Goal: Transaction & Acquisition: Purchase product/service

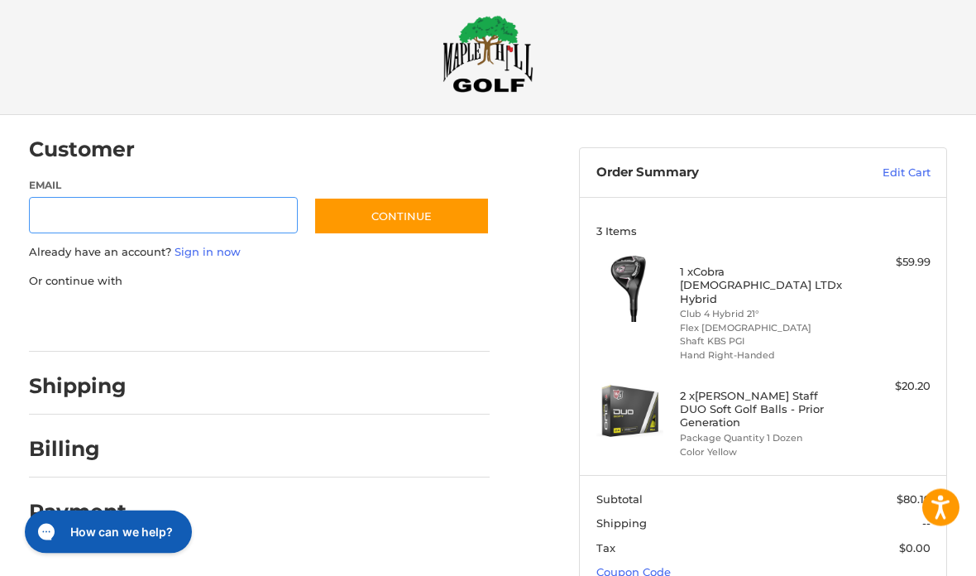
scroll to position [17, 0]
click at [238, 224] on input "Email" at bounding box center [163, 215] width 269 height 37
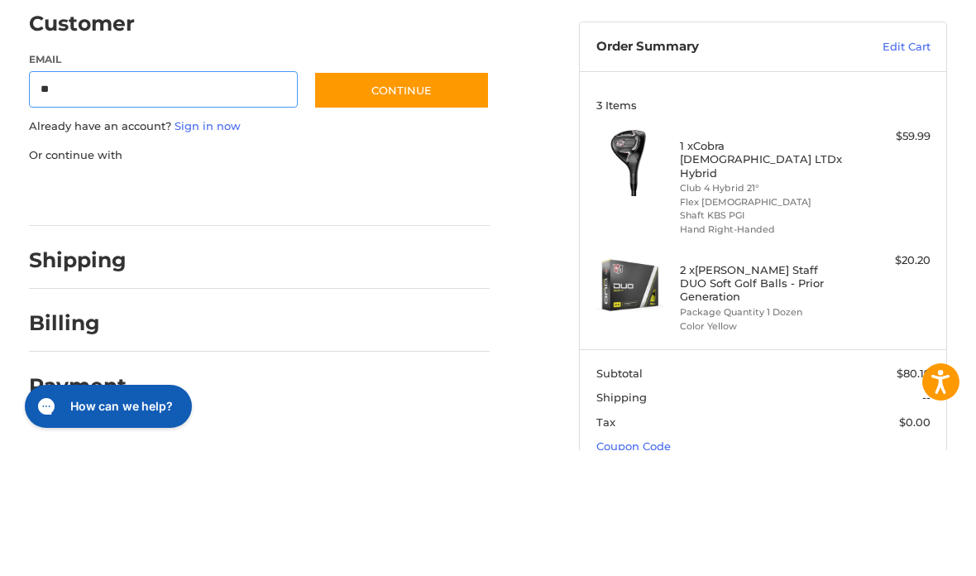
type input "**********"
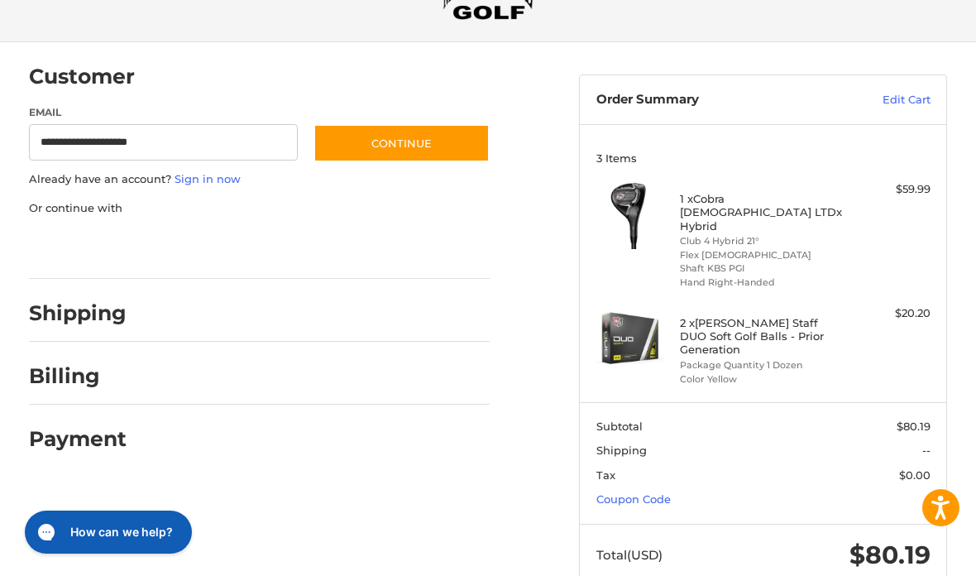
click at [416, 146] on button "Continue" at bounding box center [401, 143] width 176 height 38
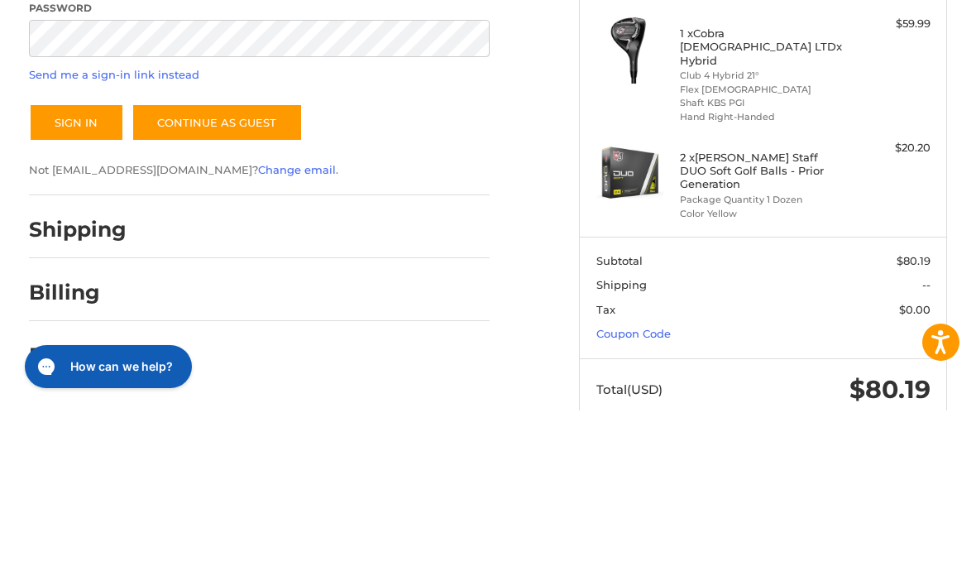
click at [67, 269] on button "Sign In" at bounding box center [76, 288] width 95 height 38
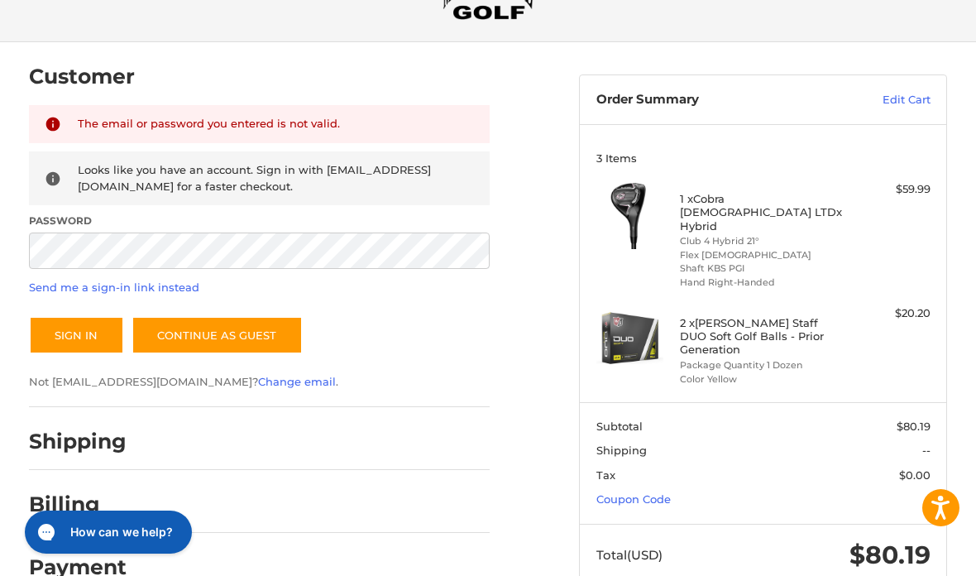
click at [136, 287] on link "Send me a sign-in link instead" at bounding box center [114, 286] width 170 height 13
